Goal: Navigation & Orientation: Find specific page/section

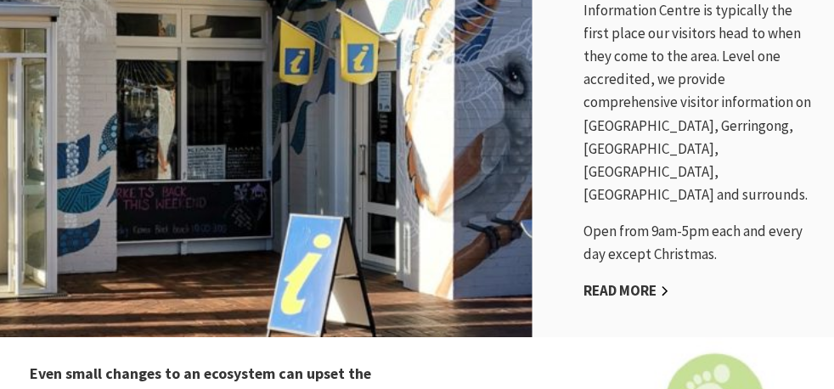
scroll to position [1516, 0]
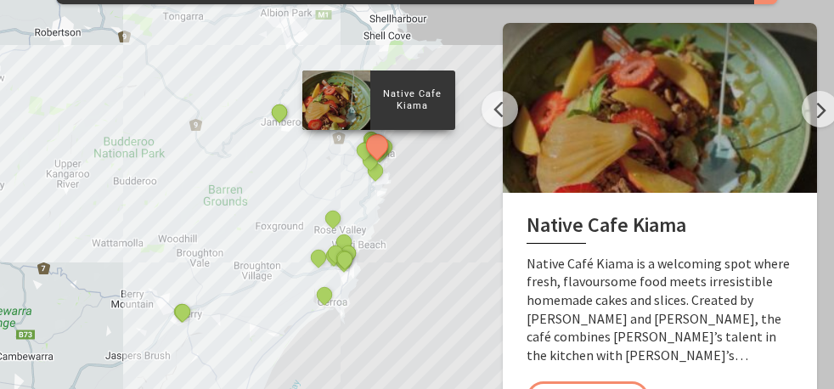
scroll to position [1955, 0]
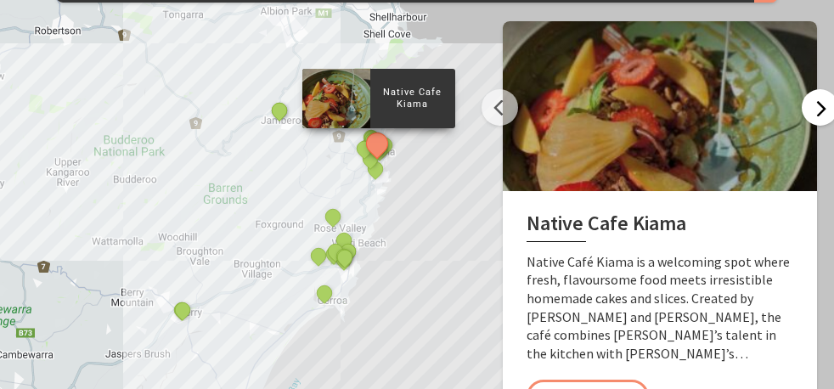
click at [812, 109] on button "Next" at bounding box center [820, 107] width 37 height 37
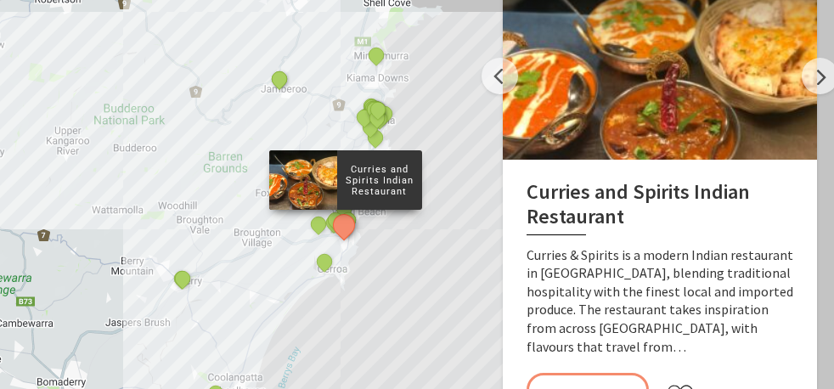
scroll to position [1990, 0]
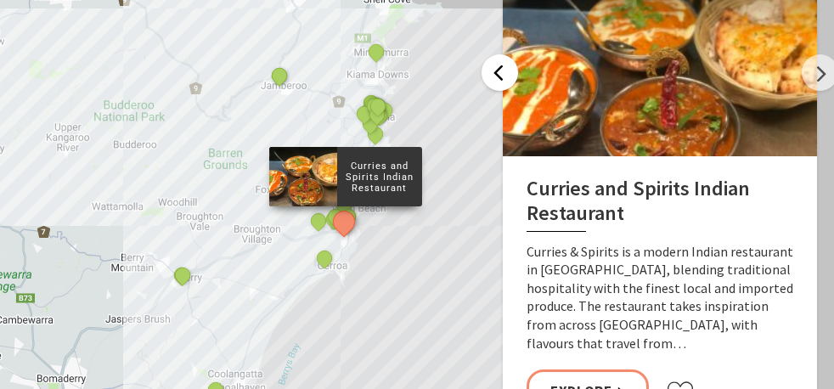
click at [494, 76] on button "Previous" at bounding box center [500, 72] width 37 height 37
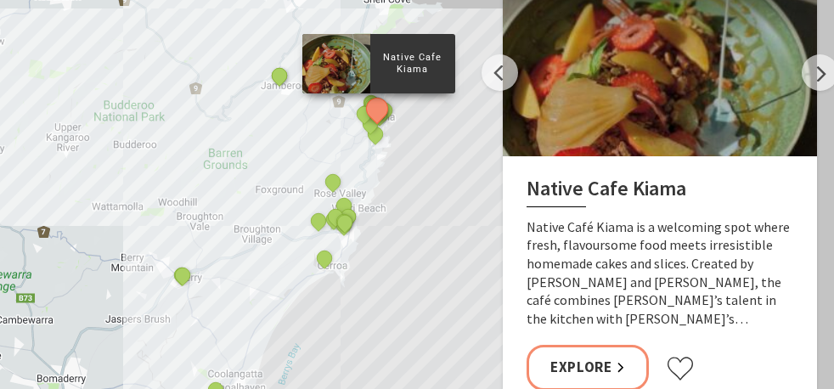
click at [561, 192] on h2 "Native Cafe Kiama" at bounding box center [660, 192] width 267 height 31
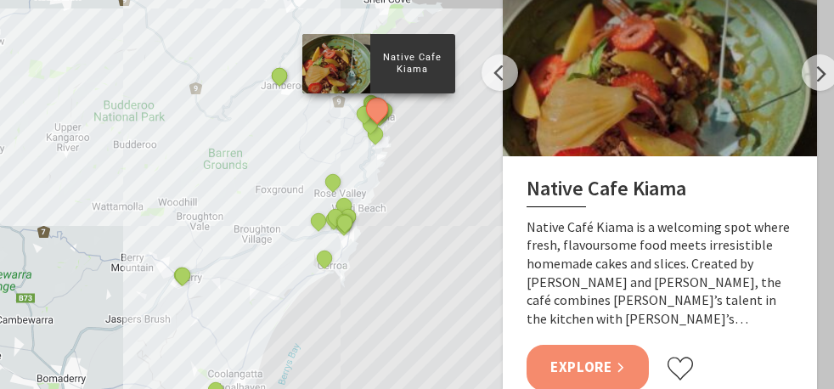
click at [581, 345] on link "Explore" at bounding box center [588, 367] width 122 height 45
